Goal: Information Seeking & Learning: Obtain resource

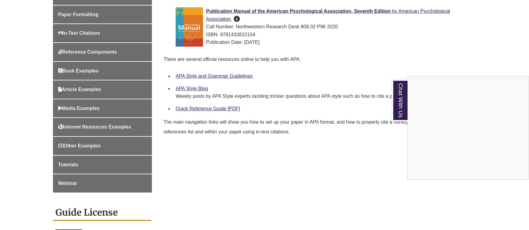
scroll to position [216, 0]
click at [192, 108] on div "Chat With Us" at bounding box center [264, 115] width 529 height 230
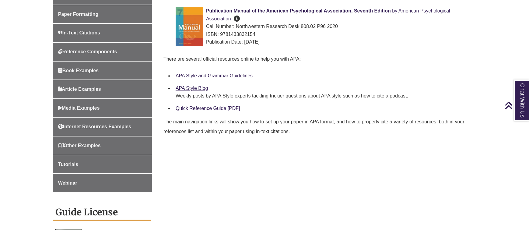
click at [193, 107] on link "Quick Reference Guide [PDF]" at bounding box center [207, 108] width 64 height 5
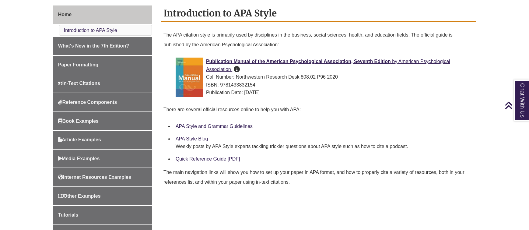
scroll to position [166, 0]
click at [207, 158] on link "Quick Reference Guide [PDF]" at bounding box center [207, 158] width 64 height 5
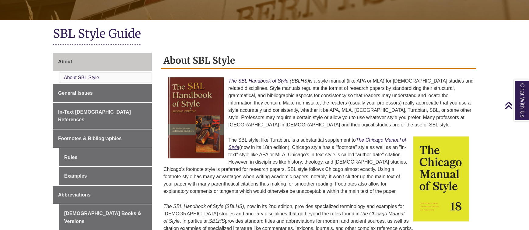
scroll to position [118, 0]
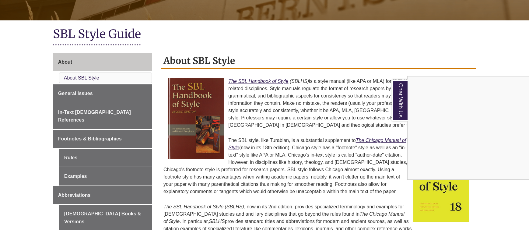
click at [254, 83] on div "Chat With Us" at bounding box center [264, 115] width 529 height 230
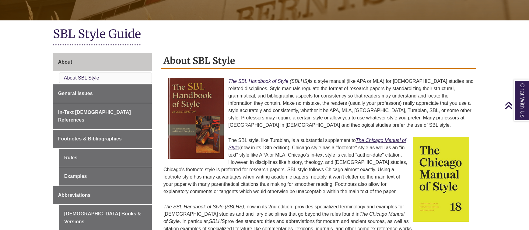
click at [254, 81] on em "The SBL Handbook of Style" at bounding box center [258, 80] width 60 height 5
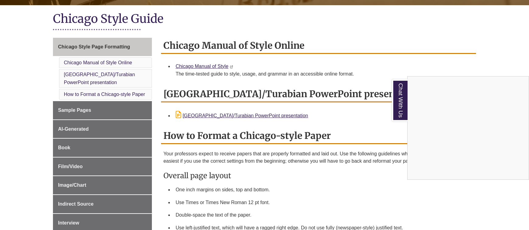
scroll to position [133, 0]
click at [236, 115] on div "Chat With Us" at bounding box center [264, 115] width 529 height 230
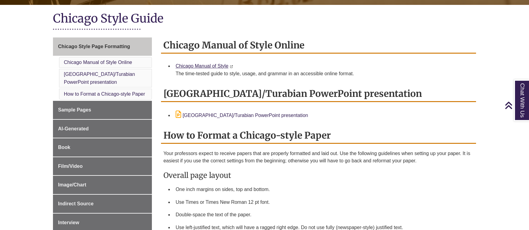
click at [234, 115] on link "[GEOGRAPHIC_DATA]/Turabian PowerPoint presentation" at bounding box center [241, 115] width 132 height 5
